Goal: Find specific page/section: Find specific page/section

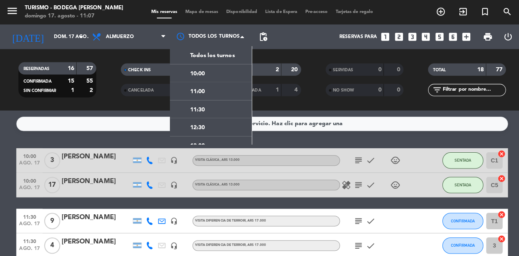
click at [191, 105] on span "11:30" at bounding box center [195, 108] width 15 height 9
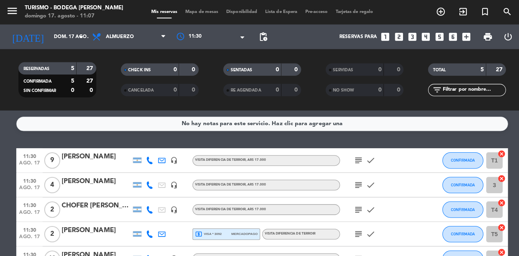
scroll to position [14, 0]
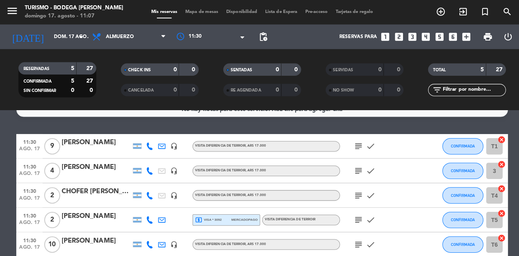
click at [354, 149] on icon "subject" at bounding box center [355, 145] width 10 height 10
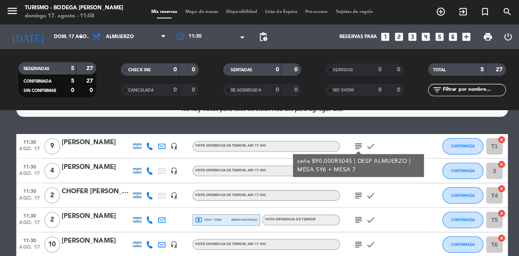
click at [382, 205] on div "subject check" at bounding box center [372, 194] width 73 height 24
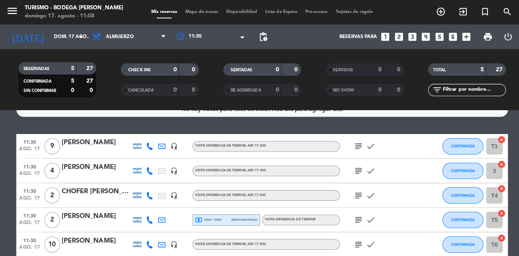
click at [351, 173] on icon "subject" at bounding box center [355, 170] width 10 height 10
click at [405, 222] on div "subject check" at bounding box center [372, 218] width 73 height 24
click at [353, 197] on icon "subject" at bounding box center [355, 194] width 10 height 10
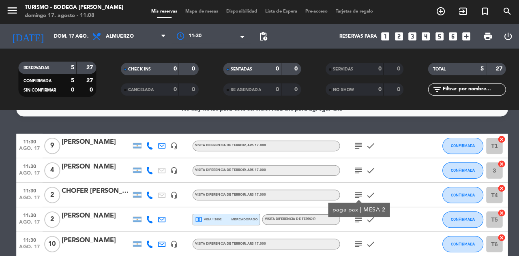
scroll to position [0, 0]
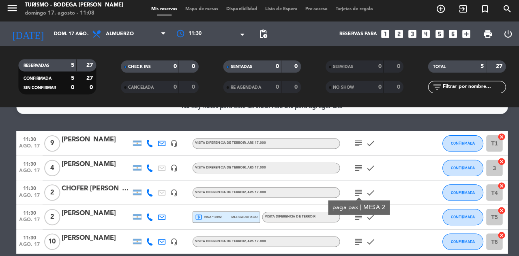
click at [356, 222] on icon "subject" at bounding box center [355, 218] width 10 height 10
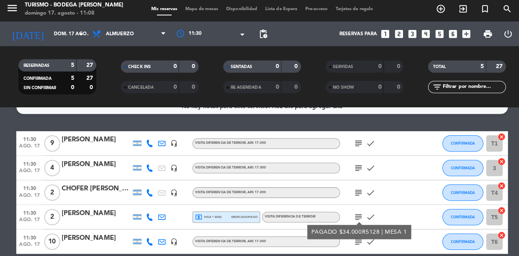
click at [365, 256] on div "No hay notas para este servicio. Haz clic para agregar una 11:30 [DATE] 9 [PERS…" at bounding box center [259, 182] width 519 height 147
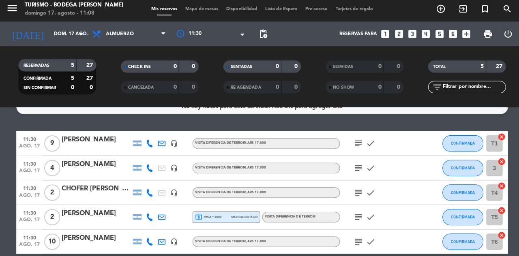
click at [354, 247] on icon "subject" at bounding box center [355, 243] width 10 height 10
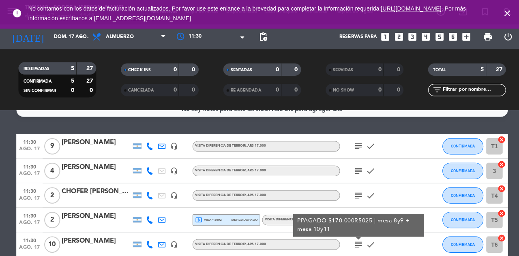
click at [178, 39] on div at bounding box center [208, 36] width 81 height 15
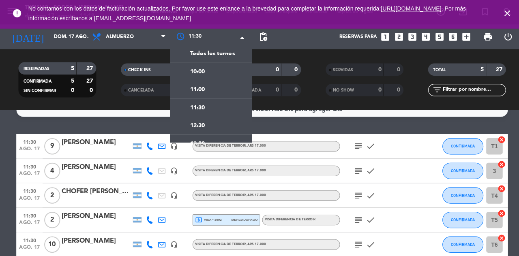
click at [203, 54] on span "Todos los turnos" at bounding box center [210, 53] width 44 height 9
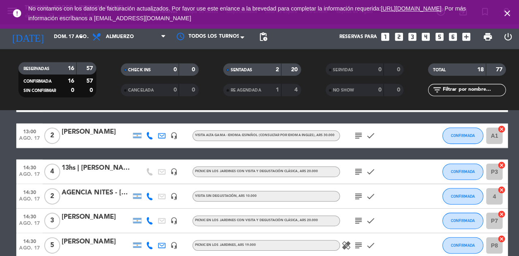
scroll to position [231, 0]
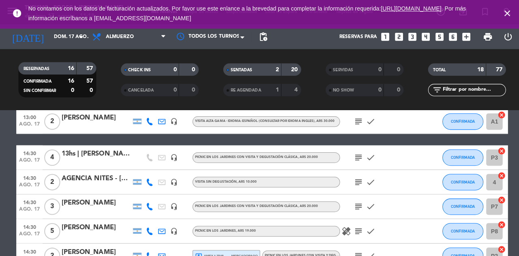
click at [353, 159] on icon "subject" at bounding box center [355, 156] width 10 height 10
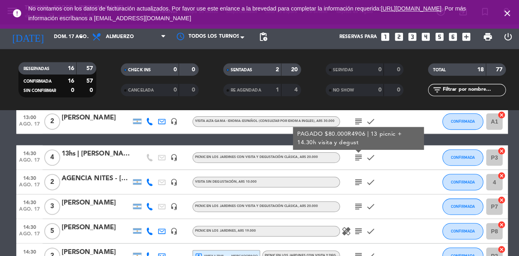
click at [355, 158] on icon "subject" at bounding box center [355, 156] width 10 height 10
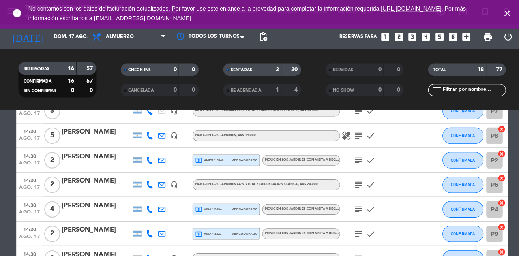
scroll to position [319, 0]
